Goal: Information Seeking & Learning: Learn about a topic

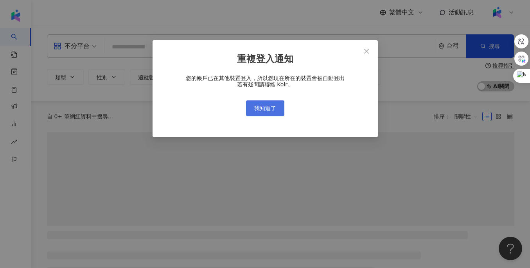
click at [275, 108] on span "我知道了" at bounding box center [265, 108] width 22 height 6
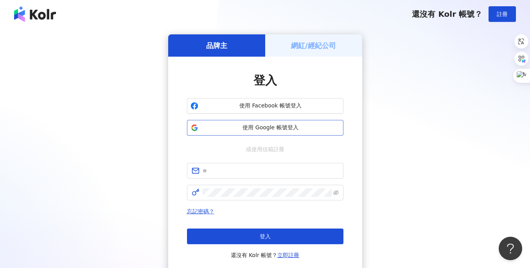
click at [271, 131] on span "使用 Google 帳號登入" at bounding box center [270, 128] width 138 height 8
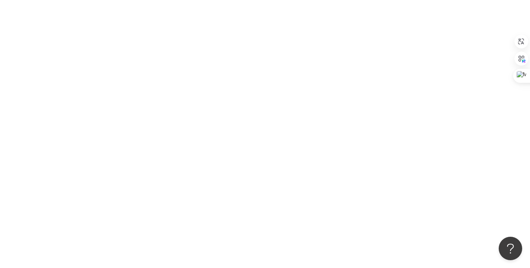
scroll to position [3, 0]
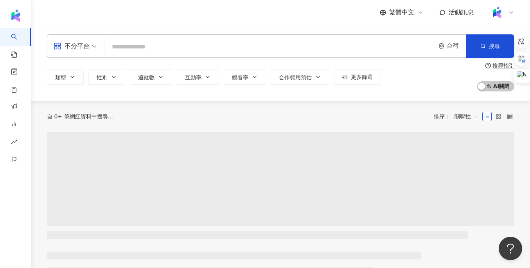
scroll to position [0, 0]
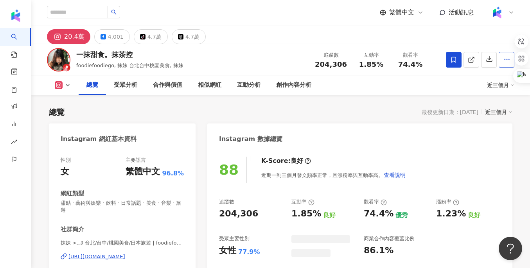
click at [508, 63] on icon "button" at bounding box center [506, 59] width 7 height 7
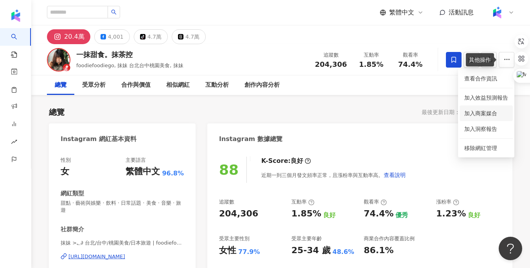
scroll to position [48, 0]
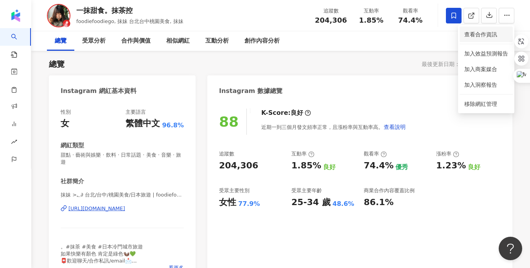
click at [467, 38] on span "查看合作資訊" at bounding box center [486, 34] width 44 height 9
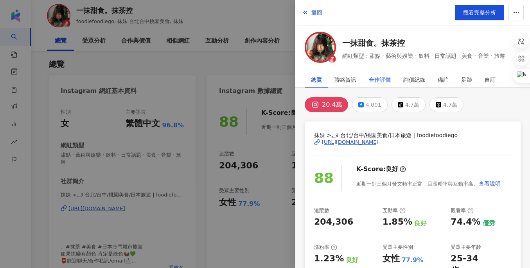
click at [382, 78] on div "合作評價" at bounding box center [380, 80] width 22 height 16
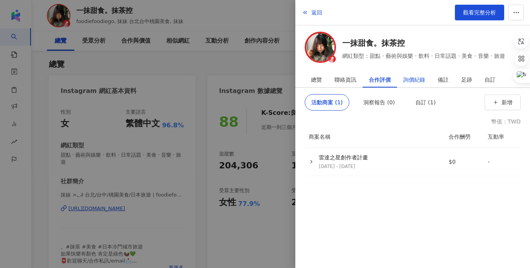
click at [418, 75] on div "詢價紀錄" at bounding box center [414, 80] width 22 height 16
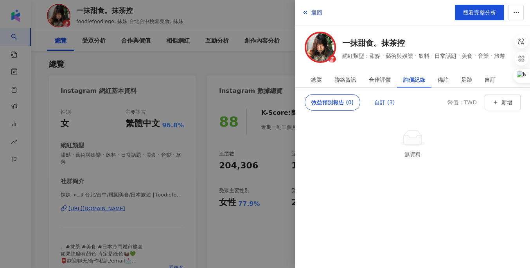
click at [382, 101] on div "自訂 (3)" at bounding box center [384, 103] width 20 height 16
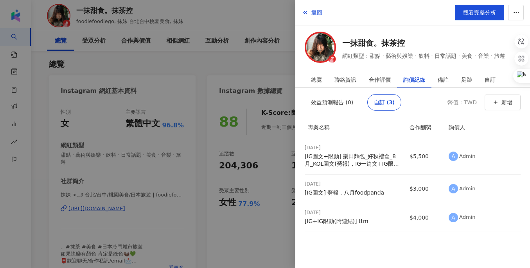
click at [261, 68] on div at bounding box center [265, 134] width 530 height 268
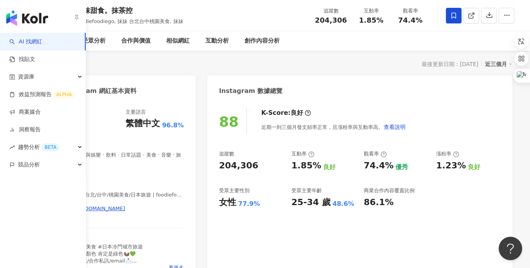
click at [18, 13] on img "button" at bounding box center [27, 18] width 42 height 16
